Goal: Transaction & Acquisition: Purchase product/service

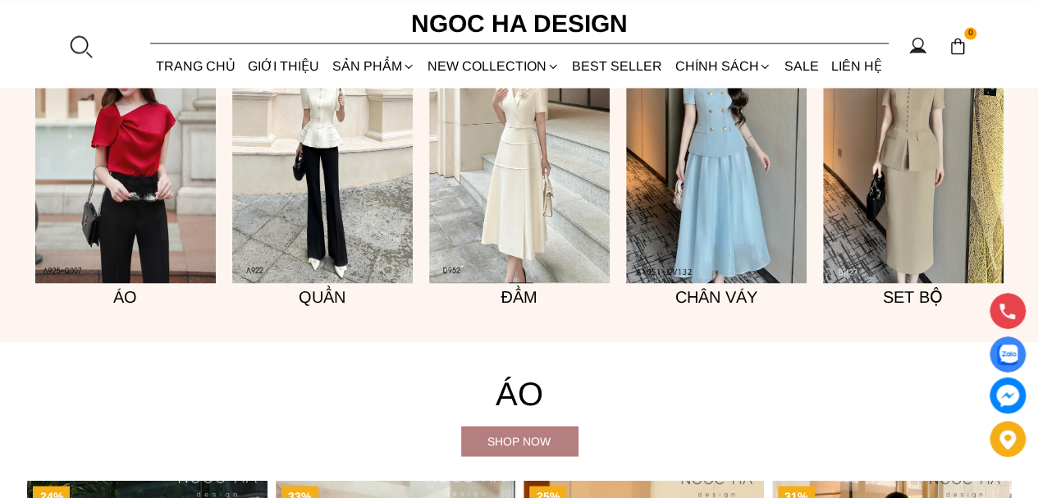
scroll to position [1231, 0]
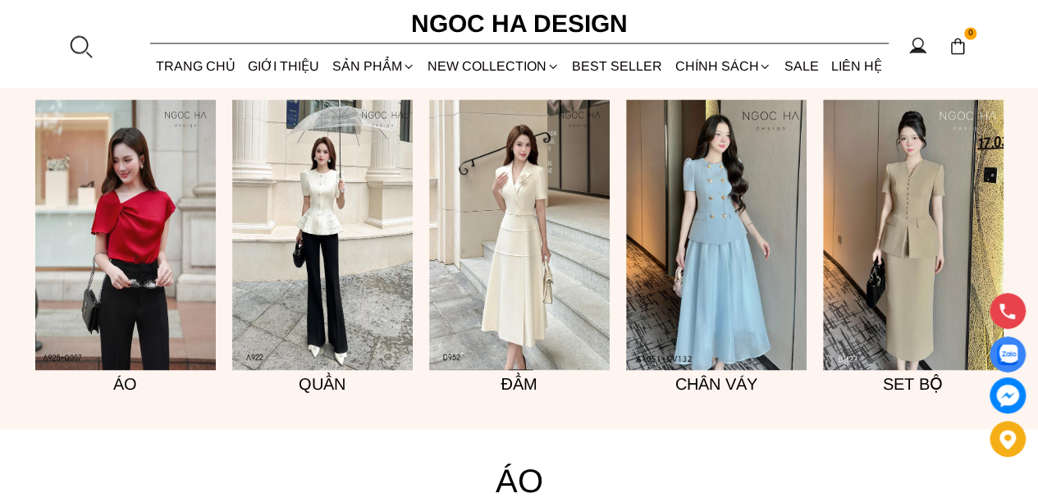
click at [515, 226] on img at bounding box center [519, 234] width 181 height 271
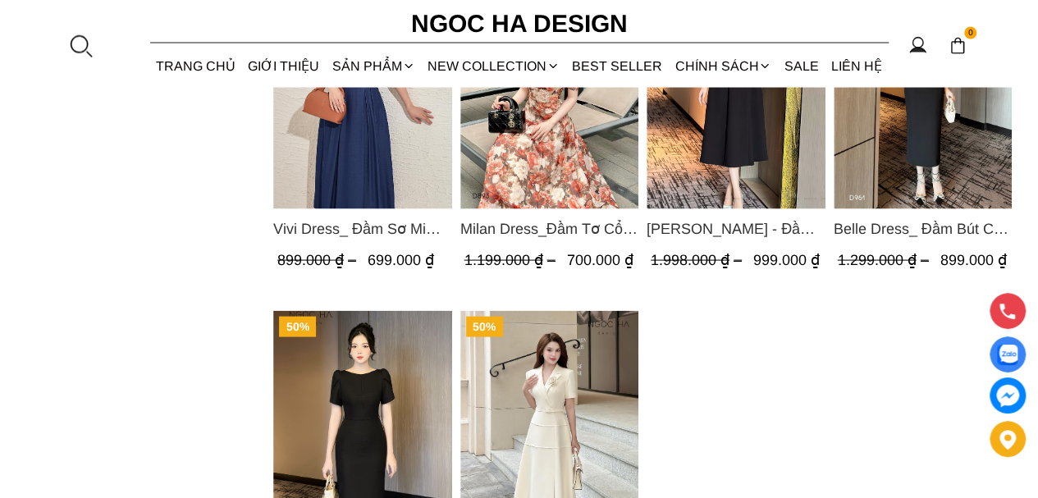
scroll to position [1641, 0]
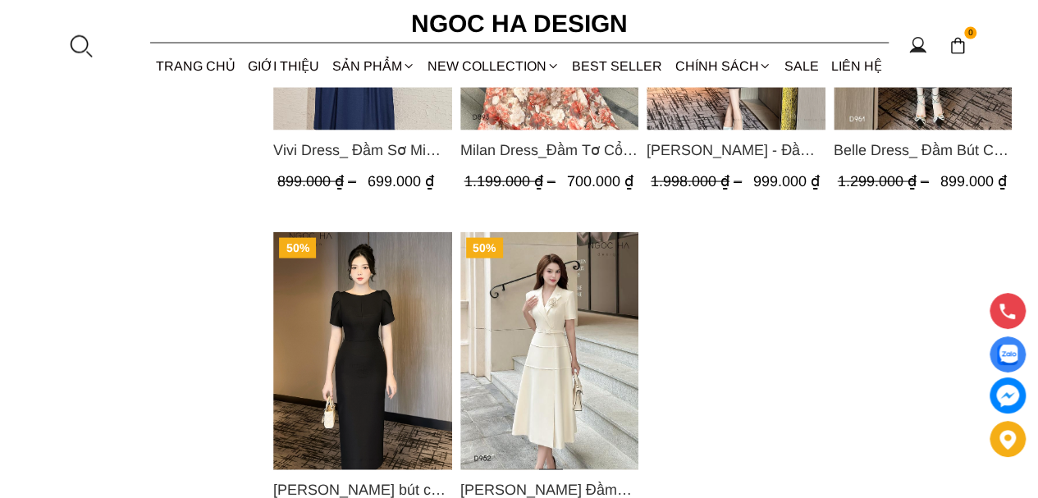
click at [542, 329] on img "Product image - Louisa Dress_ Đầm Cổ Vest Cài Hoa Tùng May Gân Nổi Kèm Đai Màu …" at bounding box center [548, 350] width 179 height 238
